Goal: Information Seeking & Learning: Understand process/instructions

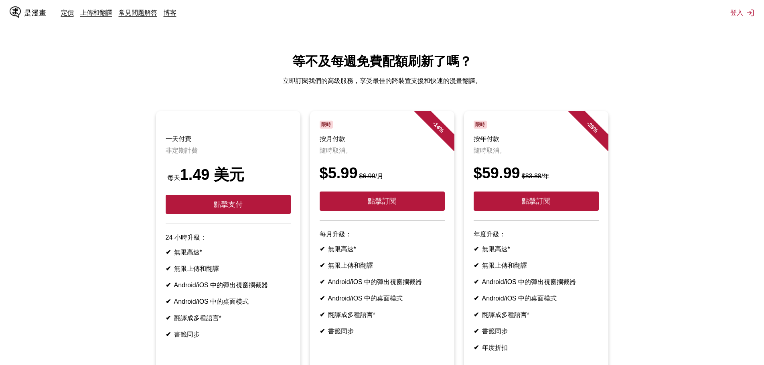
click at [511, 33] on html "是漫畫 定價 上傳和翻譯 常見問題解答 博客 登入 定價 上傳並翻譯 常問問題 部落格 等不及每週免費配額刷新了嗎？ 立即訂閱我們的高級服務，享受最佳的跨裝置…" at bounding box center [382, 246] width 764 height 493
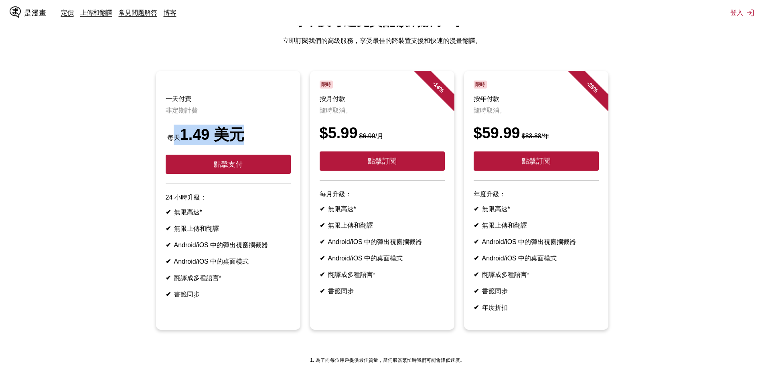
drag, startPoint x: 195, startPoint y: 140, endPoint x: 252, endPoint y: 140, distance: 56.5
click at [252, 140] on div "每天 1.49 美元" at bounding box center [228, 135] width 125 height 20
drag, startPoint x: 235, startPoint y: 140, endPoint x: 162, endPoint y: 141, distance: 72.6
click at [166, 141] on font "每天 1.49 美元" at bounding box center [205, 134] width 79 height 17
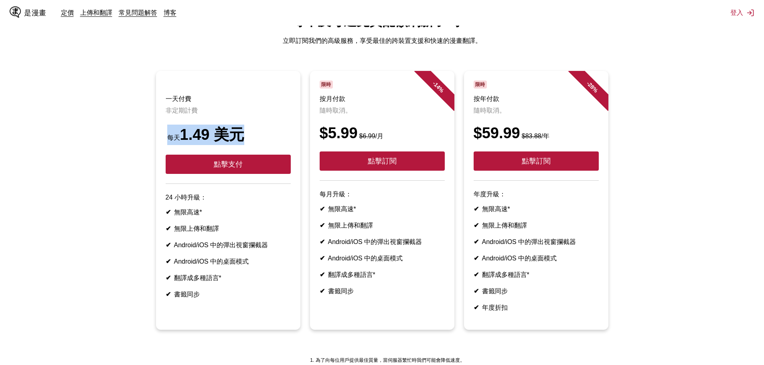
click at [162, 141] on article "一天付費 非定期計費 每天 1.49 美元 點擊支付 24 小時升級： ✔ 無限高速* ✔ 無限上傳和翻譯 ✔ Android/iOS 中的彈出視窗攔截器 ✔…" at bounding box center [228, 200] width 144 height 259
drag, startPoint x: 216, startPoint y: 141, endPoint x: 291, endPoint y: 140, distance: 75.0
click at [281, 141] on div "每天 1.49 美元" at bounding box center [228, 135] width 125 height 20
click at [291, 140] on article "一天付費 非定期計費 每天 1.49 美元 點擊支付 24 小時升級： ✔ 無限高速* ✔ 無限上傳和翻譯 ✔ Android/iOS 中的彈出視窗攔截器 ✔…" at bounding box center [228, 200] width 144 height 259
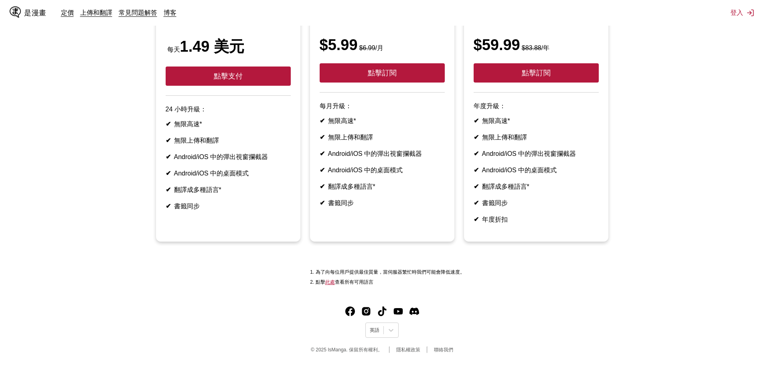
scroll to position [147, 0]
click at [394, 329] on icon at bounding box center [391, 330] width 8 height 8
click at [383, 309] on div "中文(正體)" at bounding box center [381, 311] width 33 height 13
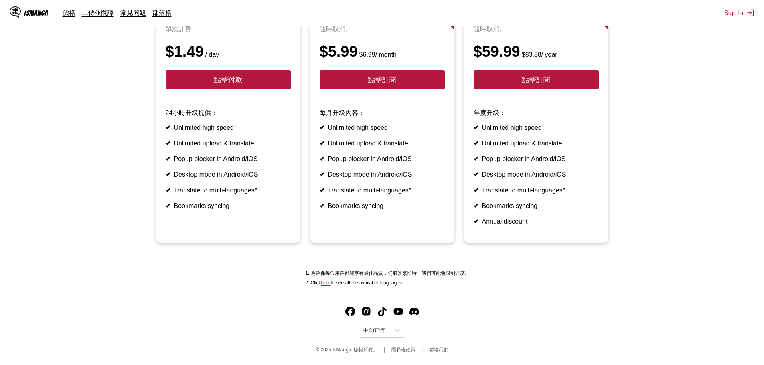
click at [650, 150] on ul "支付一日 單次計費 $1.49 / day 點擊付款 24小時升級提供： ✔ Unlimited high speed* ✔ Unlimited upload…" at bounding box center [381, 121] width 751 height 263
click at [394, 332] on icon at bounding box center [397, 330] width 8 height 8
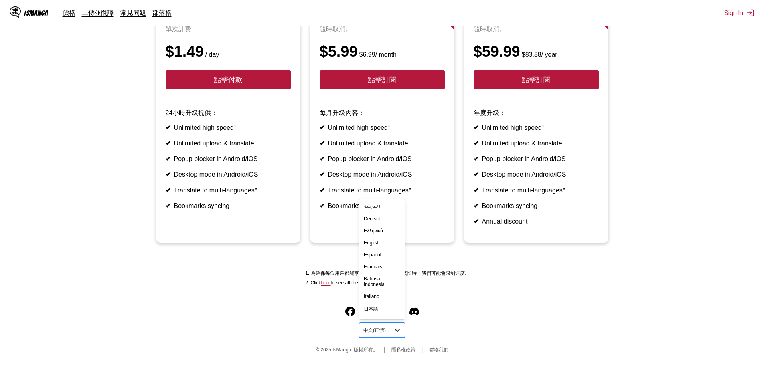
scroll to position [141, 0]
click at [384, 298] on div "中文(简体)" at bounding box center [382, 297] width 46 height 13
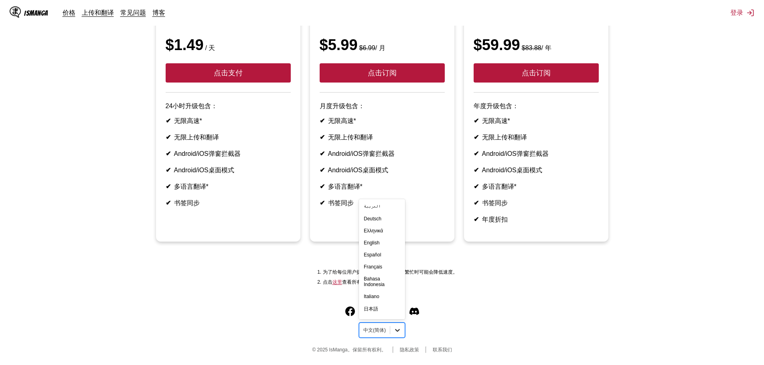
click at [394, 328] on icon at bounding box center [397, 330] width 8 height 8
click at [387, 305] on div "中文(简体)" at bounding box center [382, 297] width 46 height 13
click at [396, 328] on icon at bounding box center [397, 330] width 8 height 8
click at [381, 315] on div "中文(正體)" at bounding box center [382, 311] width 46 height 13
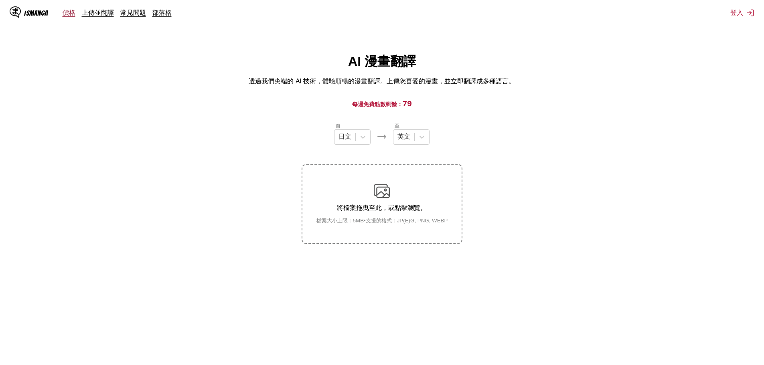
click at [67, 13] on link "價格" at bounding box center [69, 12] width 13 height 8
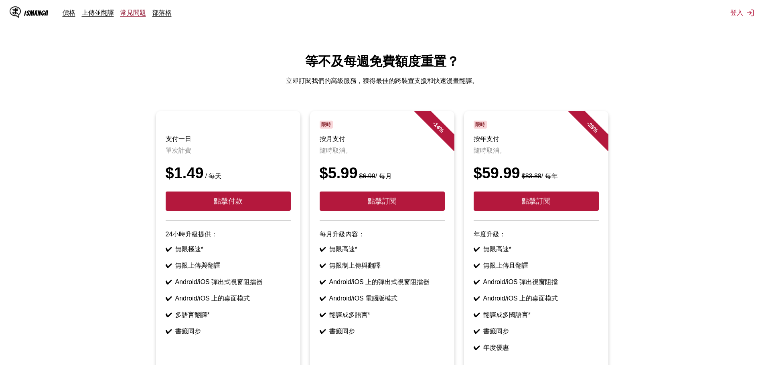
click at [125, 10] on link "常見問題" at bounding box center [133, 12] width 26 height 8
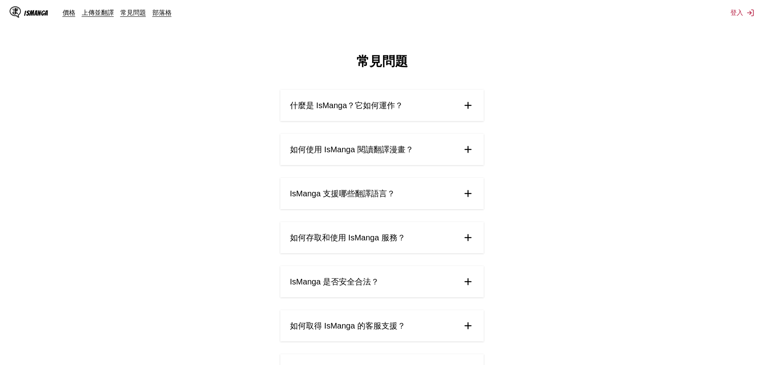
click at [471, 106] on img at bounding box center [468, 105] width 12 height 12
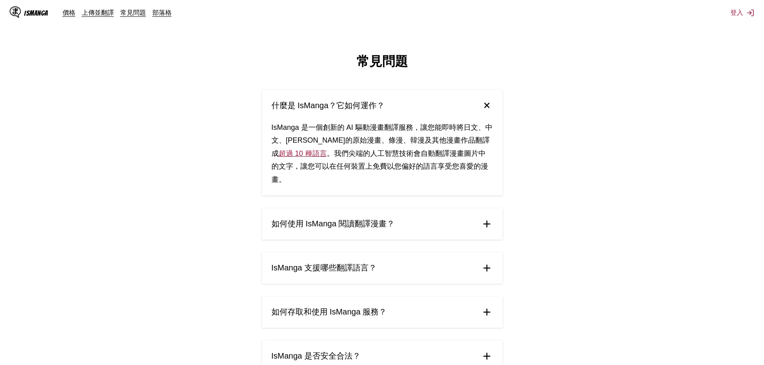
click at [488, 218] on img at bounding box center [487, 224] width 12 height 12
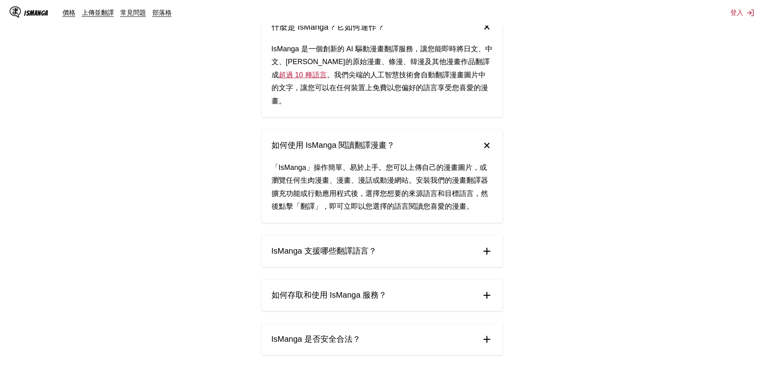
scroll to position [80, 0]
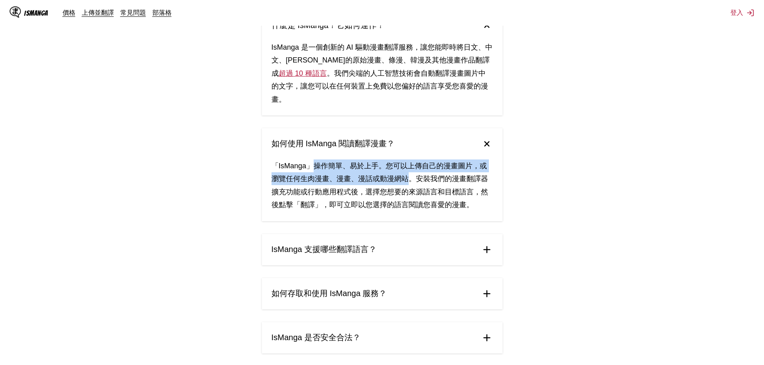
drag, startPoint x: 312, startPoint y: 154, endPoint x: 427, endPoint y: 168, distance: 115.5
click at [407, 169] on div "「IsManga」操作簡單、易於上手。您可以上傳自己的漫畫圖片，或瀏覽任何生肉漫畫、漫畫、漫話或動漫網站。安裝我們的漫畫翻譯器擴充功能或行動應用程式後，選擇您…" at bounding box center [382, 191] width 241 height 62
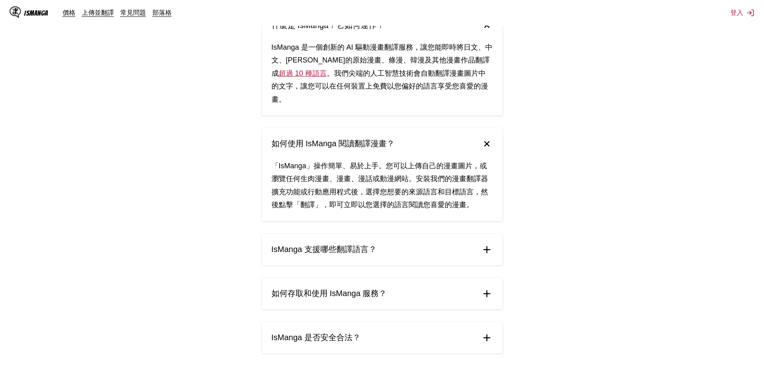
click at [427, 168] on div "「IsManga」操作簡單、易於上手。您可以上傳自己的漫畫圖片，或瀏覽任何生肉漫畫、漫畫、漫話或動漫網站。安裝我們的漫畫翻譯器擴充功能或行動應用程式後，選擇您…" at bounding box center [382, 191] width 241 height 62
drag, startPoint x: 415, startPoint y: 168, endPoint x: 366, endPoint y: 182, distance: 51.0
click at [361, 184] on div "「IsManga」操作簡單、易於上手。您可以上傳自己的漫畫圖片，或瀏覽任何生肉漫畫、漫畫、漫話或動漫網站。安裝我們的漫畫翻譯器擴充功能或行動應用程式後，選擇您…" at bounding box center [382, 191] width 241 height 62
click at [370, 182] on div "「IsManga」操作簡單、易於上手。您可以上傳自己的漫畫圖片，或瀏覽任何生肉漫畫、漫畫、漫話或動漫網站。安裝我們的漫畫翻譯器擴充功能或行動應用程式後，選擇您…" at bounding box center [382, 191] width 241 height 62
drag, startPoint x: 372, startPoint y: 180, endPoint x: 318, endPoint y: 195, distance: 56.1
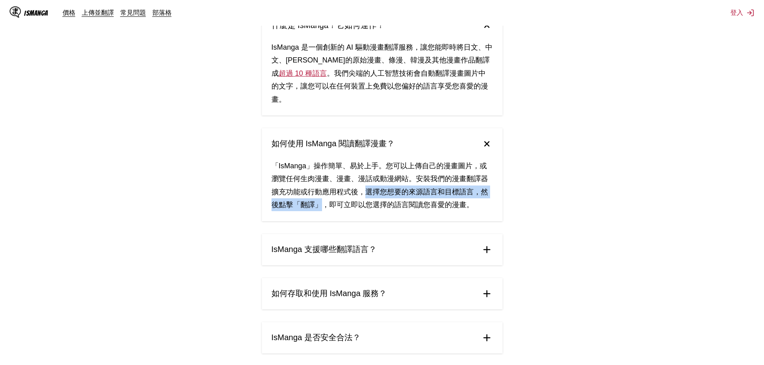
click at [318, 195] on div "「IsManga」操作簡單、易於上手。您可以上傳自己的漫畫圖片，或瀏覽任何生肉漫畫、漫畫、漫話或動漫網站。安裝我們的漫畫翻譯器擴充功能或行動應用程式後，選擇您…" at bounding box center [382, 191] width 241 height 62
click at [331, 195] on div "「IsManga」操作簡單、易於上手。您可以上傳自己的漫畫圖片，或瀏覽任何生肉漫畫、漫畫、漫話或動漫網站。安裝我們的漫畫翻譯器擴充功能或行動應用程式後，選擇您…" at bounding box center [382, 191] width 241 height 62
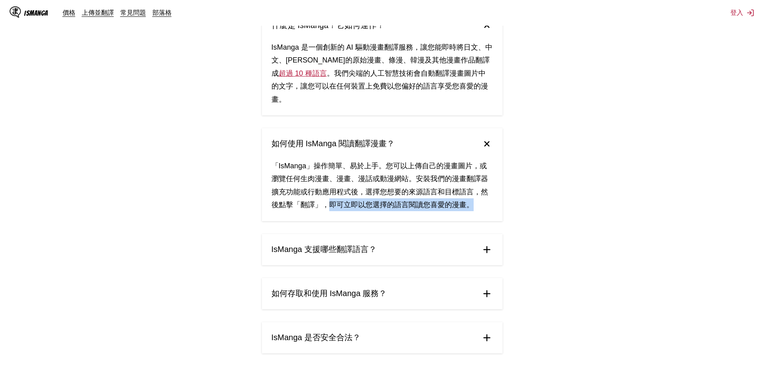
drag, startPoint x: 326, startPoint y: 194, endPoint x: 468, endPoint y: 188, distance: 142.8
click at [467, 188] on div "「IsManga」操作簡單、易於上手。您可以上傳自己的漫畫圖片，或瀏覽任何生肉漫畫、漫畫、漫話或動漫網站。安裝我們的漫畫翻譯器擴充功能或行動應用程式後，選擇您…" at bounding box center [382, 191] width 241 height 62
click at [468, 188] on div "「IsManga」操作簡單、易於上手。您可以上傳自己的漫畫圖片，或瀏覽任何生肉漫畫、漫畫、漫話或動漫網站。安裝我們的漫畫翻譯器擴充功能或行動應用程式後，選擇您…" at bounding box center [382, 191] width 241 height 62
drag, startPoint x: 451, startPoint y: 194, endPoint x: 340, endPoint y: 194, distance: 111.4
click at [340, 194] on div "「IsManga」操作簡單、易於上手。您可以上傳自己的漫畫圖片，或瀏覽任何生肉漫畫、漫畫、漫話或動漫網站。安裝我們的漫畫翻譯器擴充功能或行動應用程式後，選擇您…" at bounding box center [382, 191] width 241 height 62
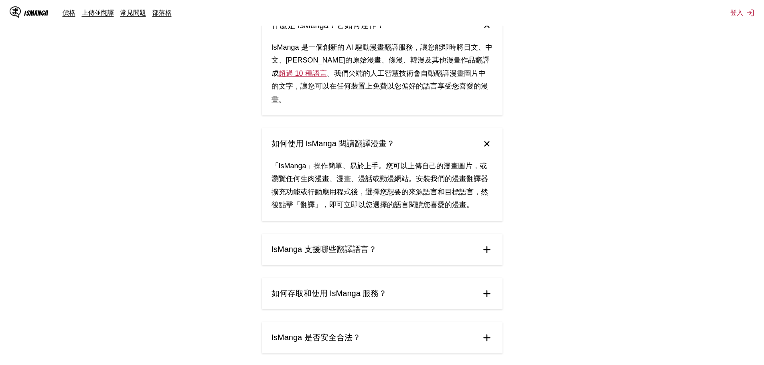
click at [327, 194] on div "「IsManga」操作簡單、易於上手。您可以上傳自己的漫畫圖片，或瀏覽任何生肉漫畫、漫畫、漫話或動漫網站。安裝我們的漫畫翻譯器擴充功能或行動應用程式後，選擇您…" at bounding box center [382, 191] width 241 height 62
